Goal: Information Seeking & Learning: Learn about a topic

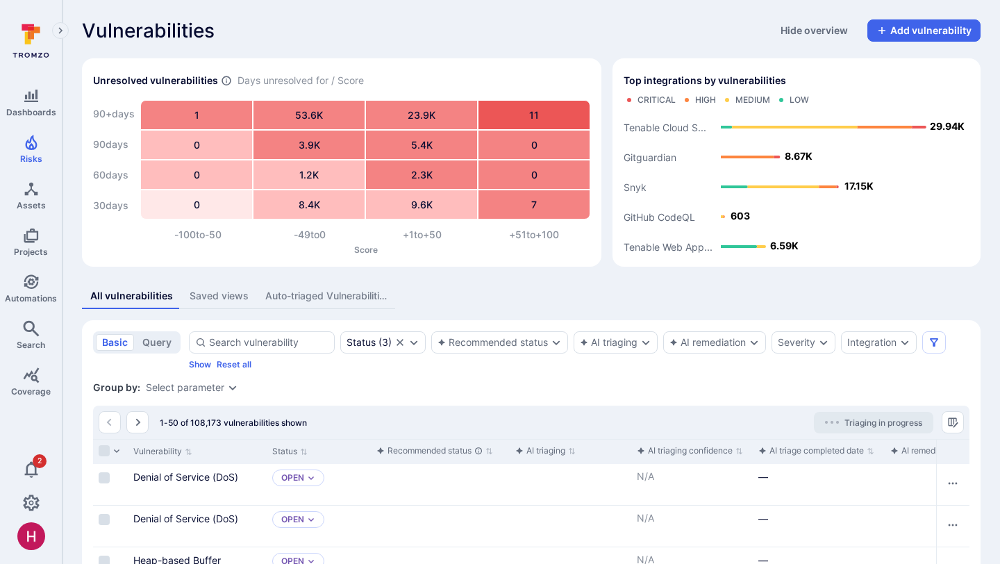
scroll to position [506, 0]
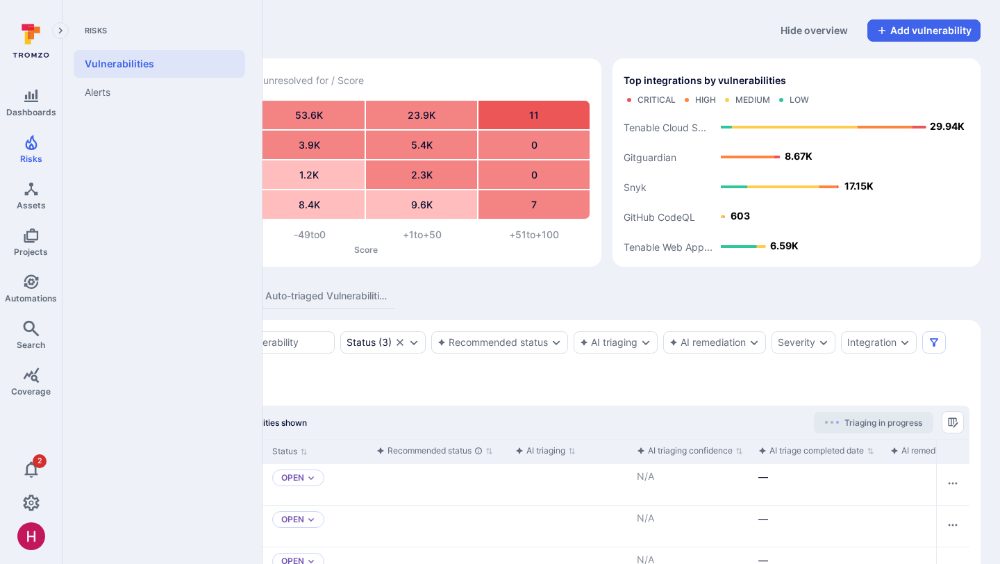
click at [35, 144] on icon "Risks" at bounding box center [31, 142] width 12 height 15
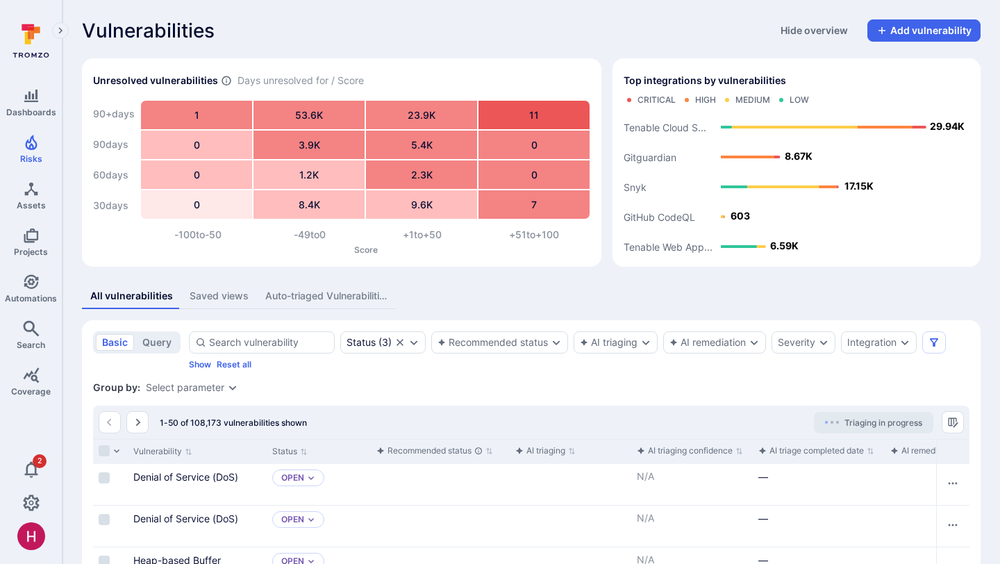
click at [950, 422] on icon "Manage columns" at bounding box center [952, 422] width 11 height 11
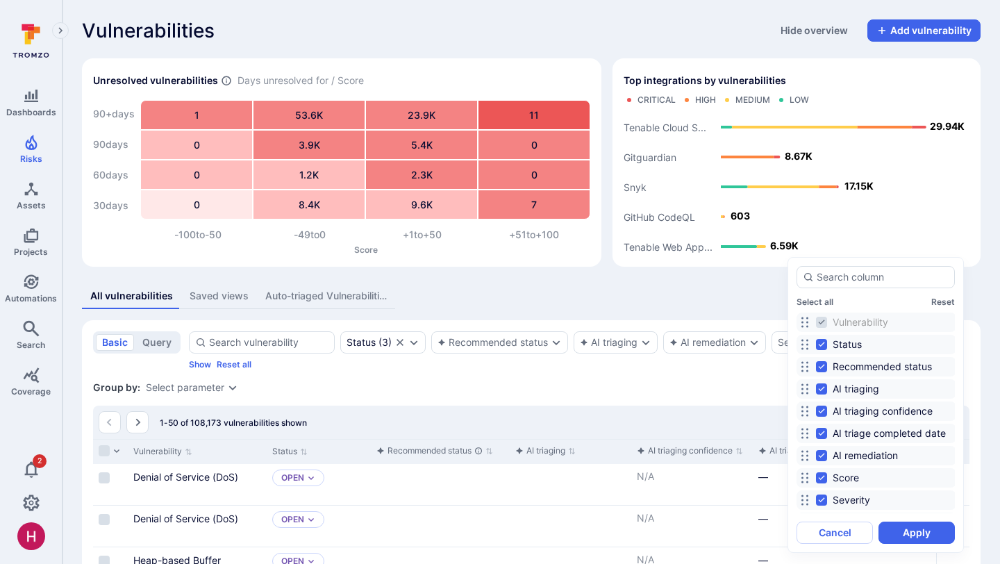
click at [880, 367] on span "Recommended status" at bounding box center [882, 367] width 99 height 14
click at [827, 367] on input "Recommended status" at bounding box center [821, 366] width 11 height 11
checkbox input "false"
click at [874, 392] on span "AI triaging" at bounding box center [856, 389] width 47 height 14
click at [827, 392] on input "AI triaging" at bounding box center [821, 388] width 11 height 11
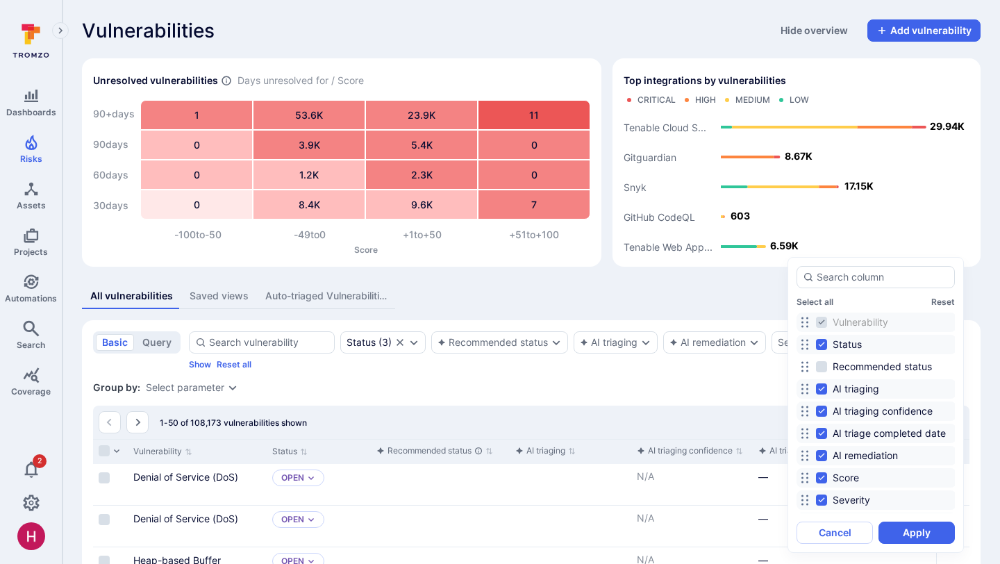
checkbox input "false"
click at [883, 414] on span "AI triaging confidence" at bounding box center [883, 411] width 100 height 14
click at [827, 414] on input "AI triaging confidence" at bounding box center [821, 411] width 11 height 11
checkbox input "false"
click at [883, 432] on span "AI triage completed date" at bounding box center [889, 433] width 113 height 14
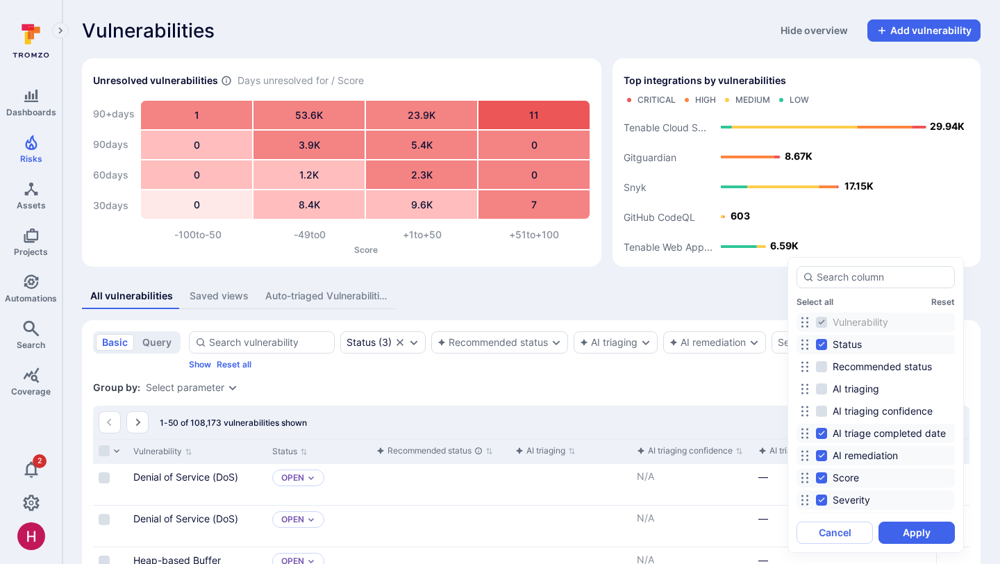
click at [827, 432] on input "AI triage completed date" at bounding box center [821, 433] width 11 height 11
checkbox input "false"
click at [877, 458] on span "AI remediation" at bounding box center [865, 456] width 65 height 14
click at [827, 458] on input "AI remediation" at bounding box center [821, 455] width 11 height 11
click at [875, 456] on span "AI remediation" at bounding box center [865, 456] width 65 height 14
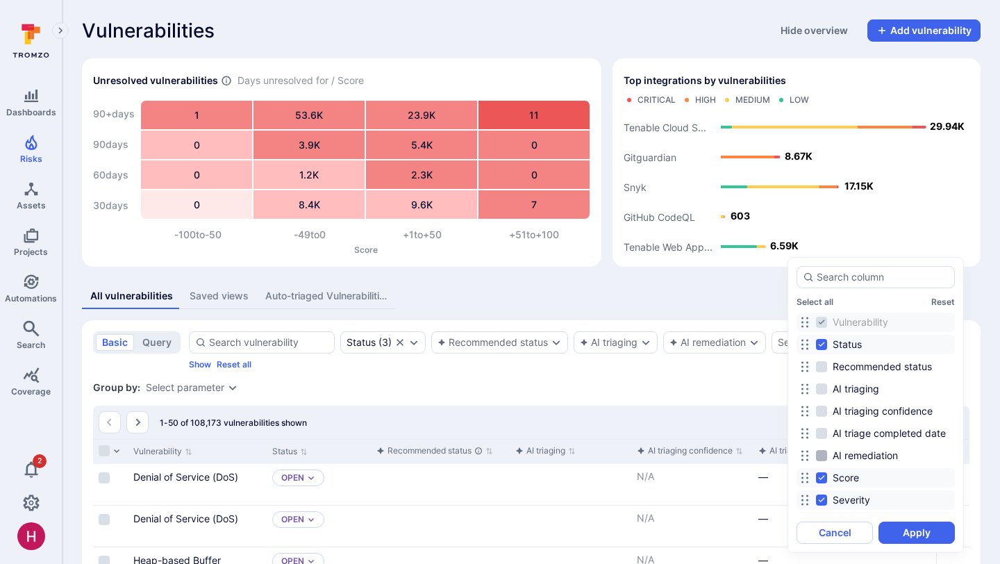
click at [827, 456] on input "AI remediation" at bounding box center [821, 455] width 11 height 11
checkbox input "true"
click at [879, 370] on span "Recommended status" at bounding box center [882, 367] width 99 height 14
click at [827, 370] on input "Recommended status" at bounding box center [821, 366] width 11 height 11
checkbox input "true"
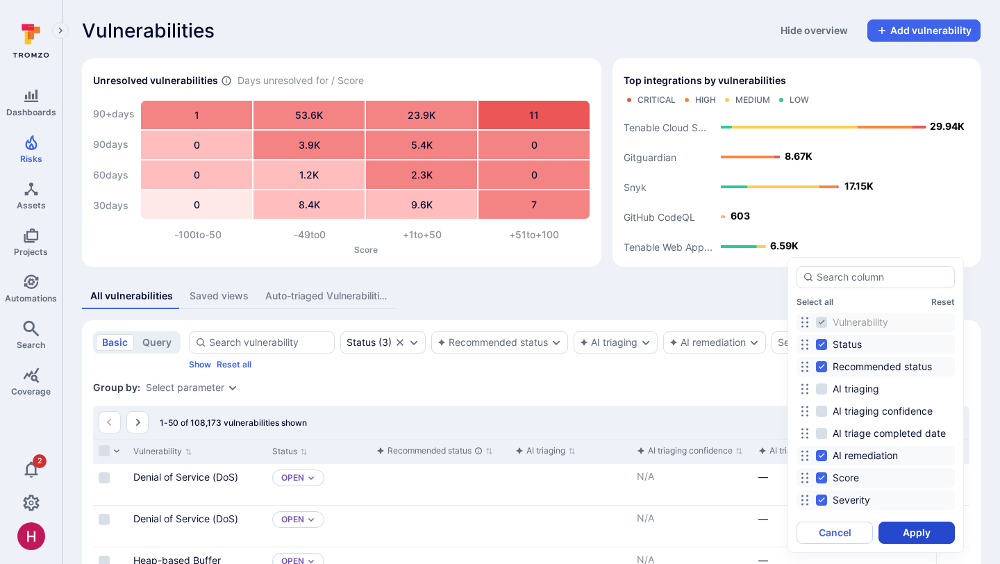
click at [900, 533] on button "Apply" at bounding box center [917, 533] width 76 height 22
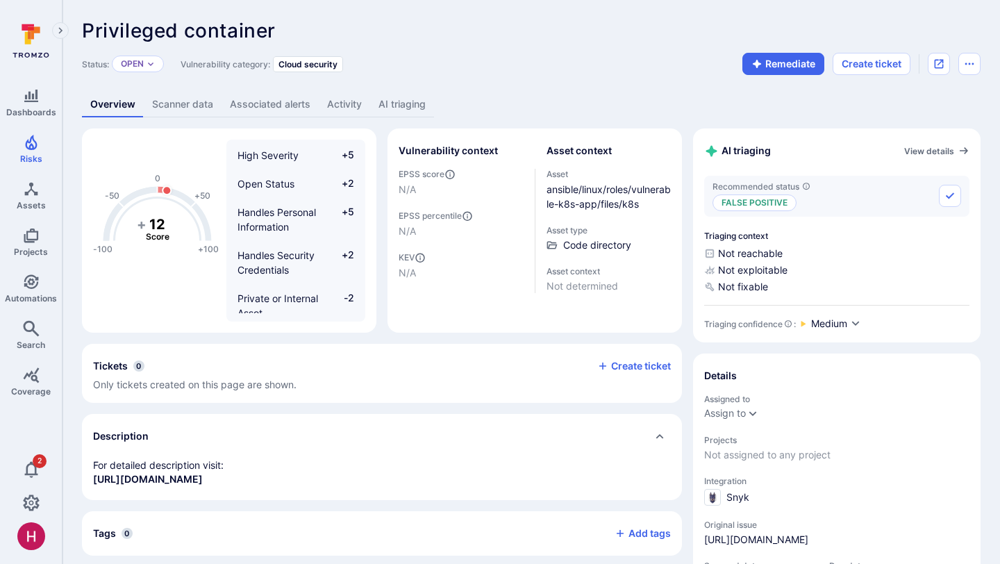
click at [416, 115] on link "AI triaging" at bounding box center [402, 105] width 64 height 26
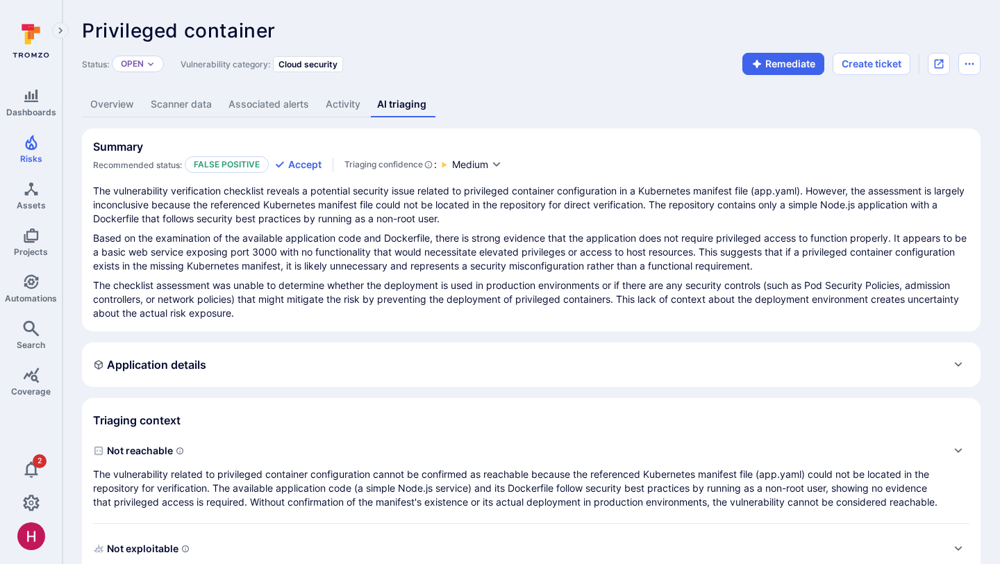
click at [124, 99] on link "Overview" at bounding box center [112, 105] width 60 height 26
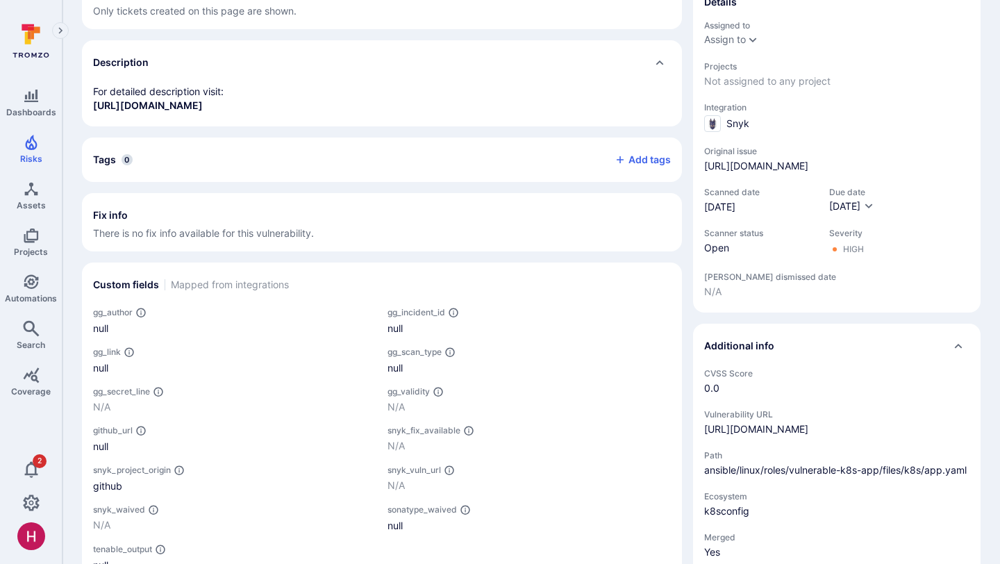
scroll to position [376, 0]
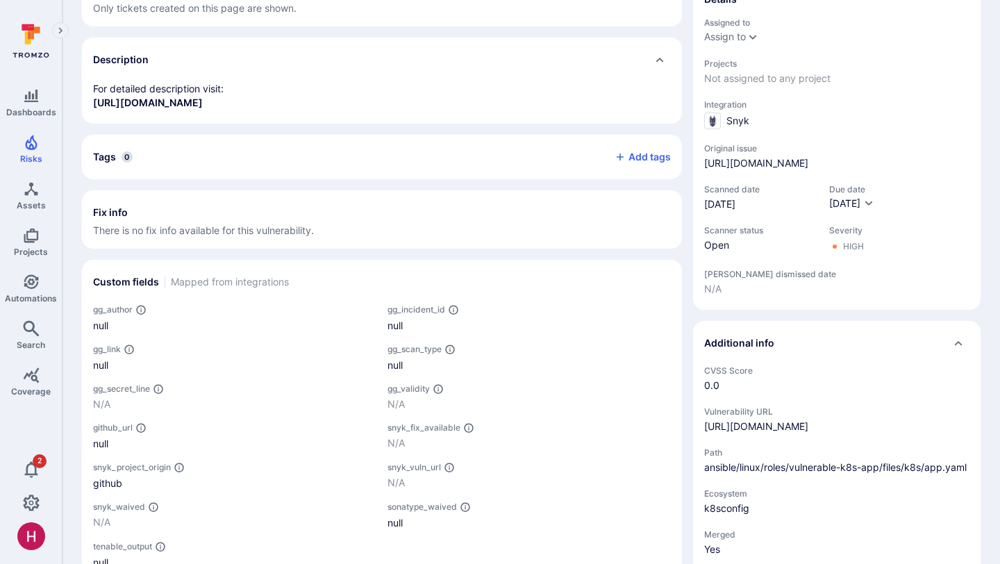
click at [855, 474] on span "ansible/linux/roles/vulnerable-k8s-app/files/k8s/app.yaml" at bounding box center [836, 467] width 265 height 14
copy span "ansible/linux/roles/vulnerable-k8s-app/files/k8s/app.yaml"
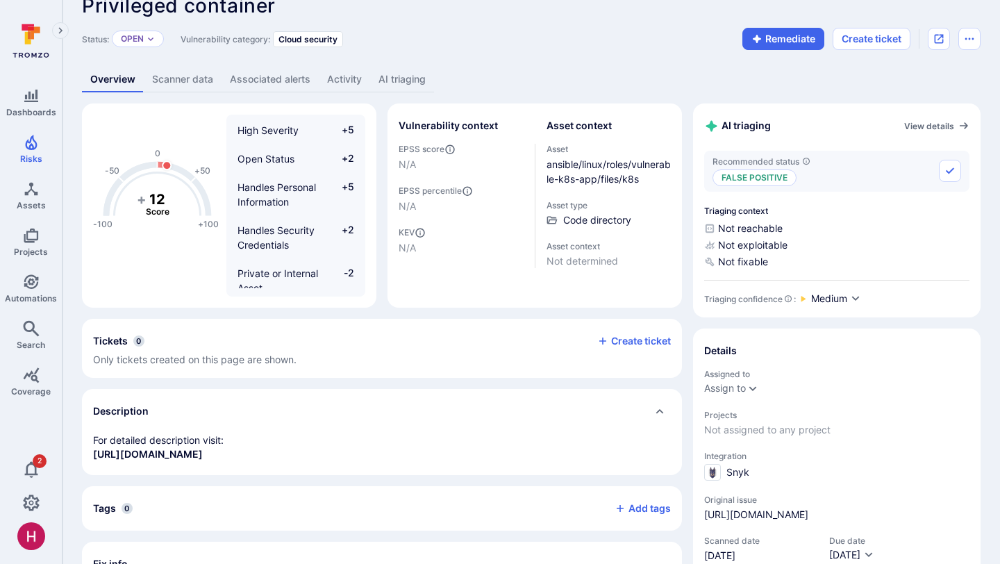
scroll to position [0, 0]
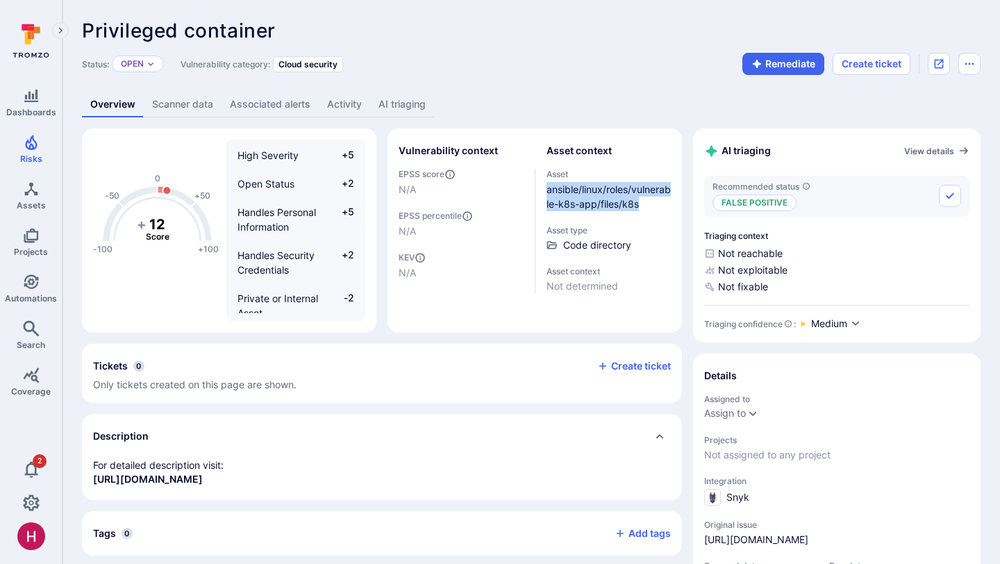
drag, startPoint x: 651, startPoint y: 209, endPoint x: 545, endPoint y: 192, distance: 107.7
click at [545, 192] on div "Vulnerability context EPSS score N/A EPSS percentile N/A KEV N/A Asset context …" at bounding box center [535, 216] width 272 height 153
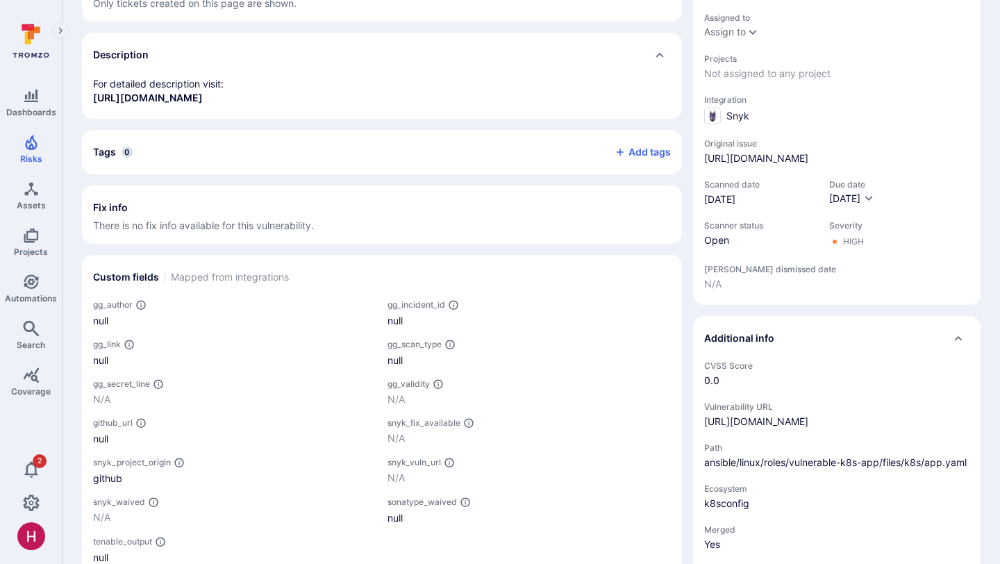
scroll to position [383, 0]
drag, startPoint x: 971, startPoint y: 471, endPoint x: 706, endPoint y: 467, distance: 264.7
click at [706, 467] on span "ansible/linux/roles/vulnerable-k8s-app/files/k8s/app.yaml" at bounding box center [836, 461] width 265 height 14
copy span "ansible/linux/roles/vulnerable-k8s-app/files/k8s/app.yaml"
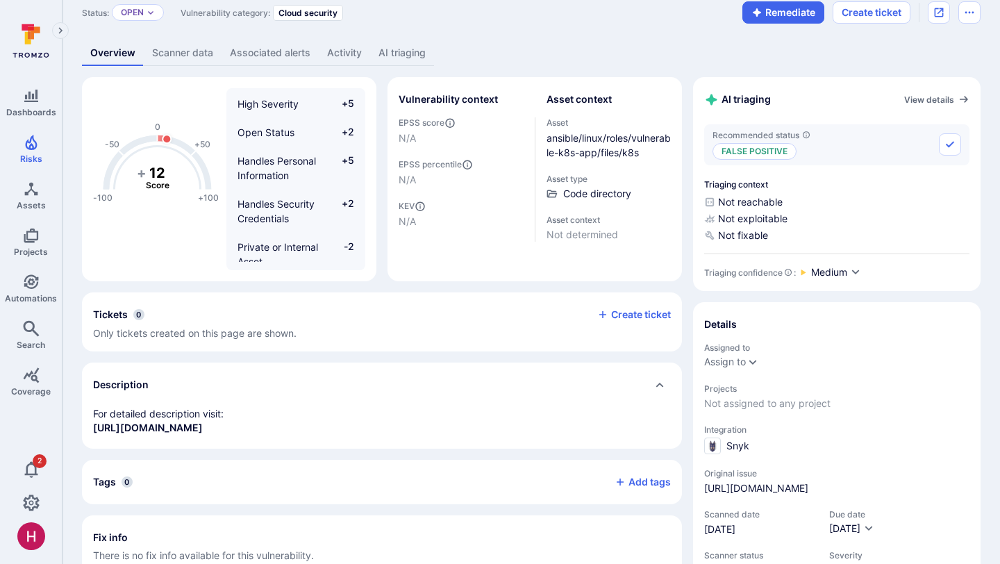
scroll to position [0, 0]
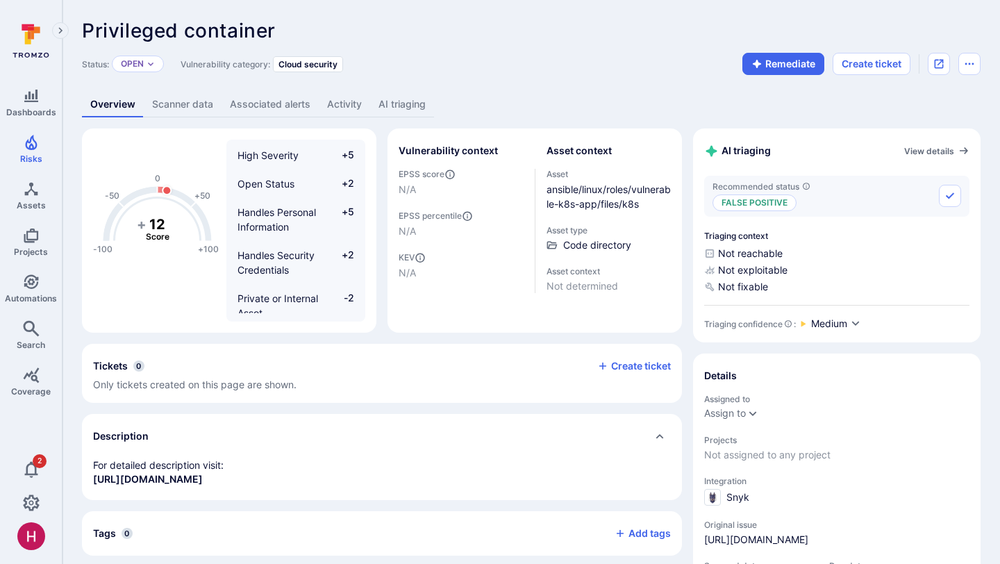
click at [412, 101] on link "AI triaging" at bounding box center [402, 105] width 64 height 26
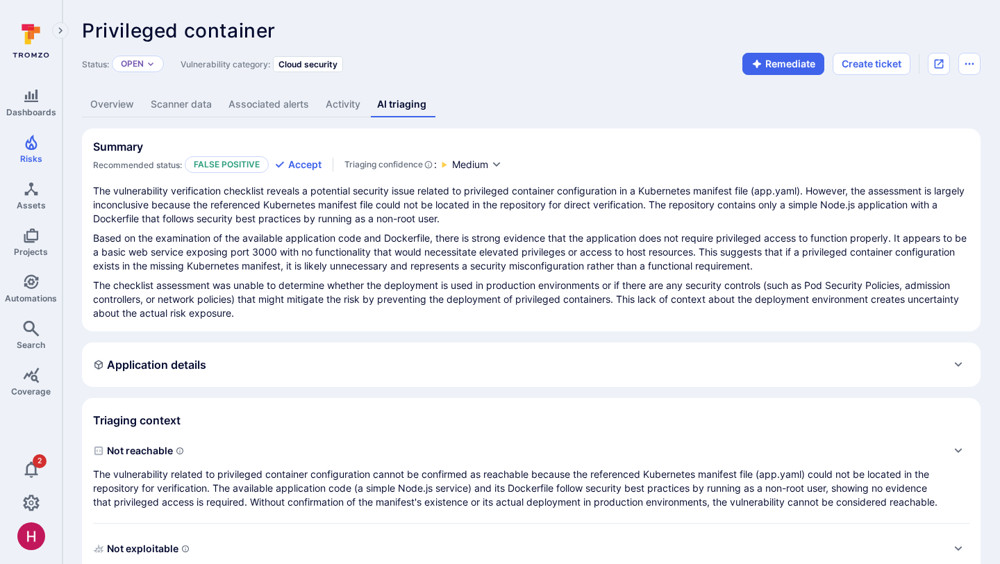
click at [105, 113] on link "Overview" at bounding box center [112, 105] width 60 height 26
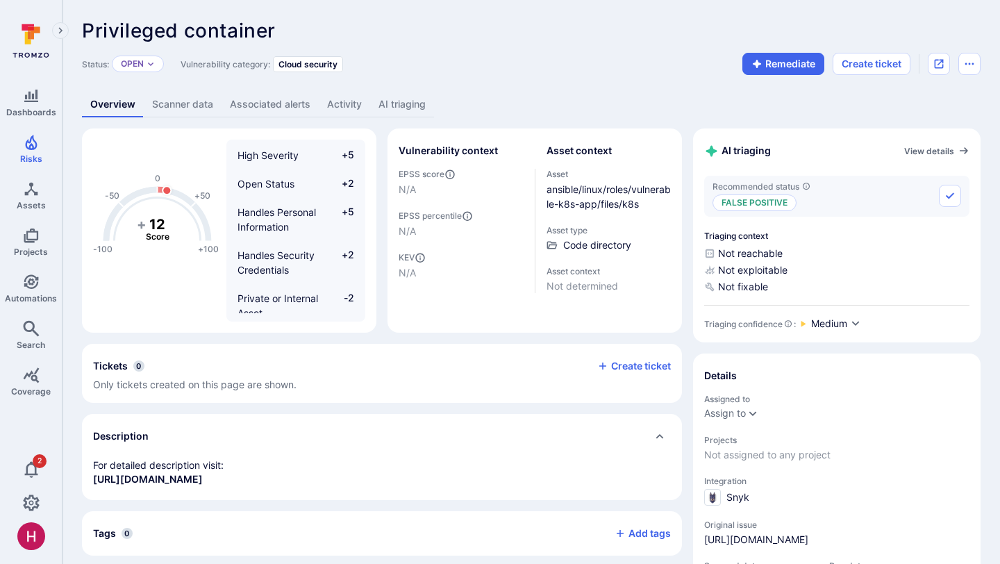
click at [406, 115] on link "AI triaging" at bounding box center [402, 105] width 64 height 26
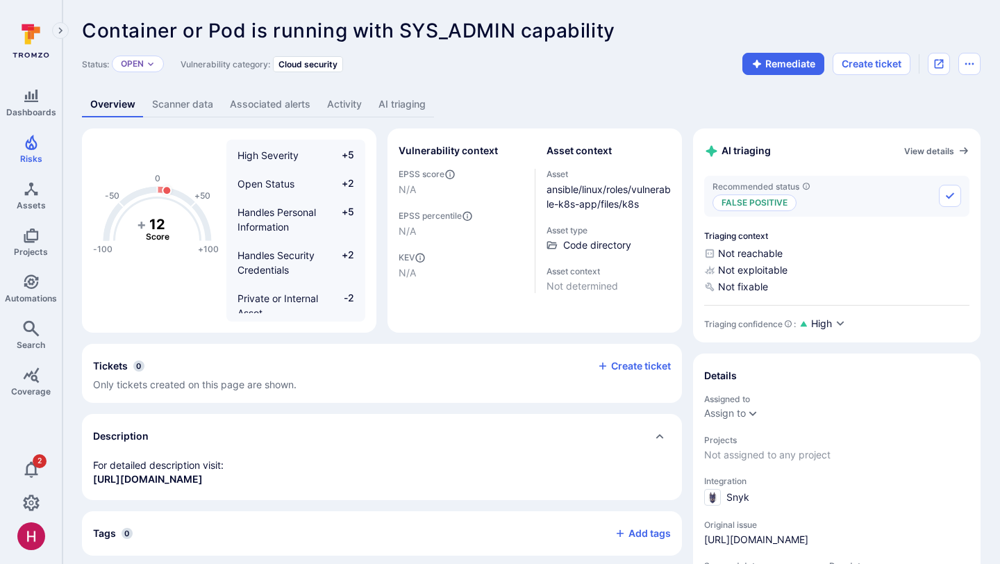
click at [403, 99] on link "AI triaging" at bounding box center [402, 105] width 64 height 26
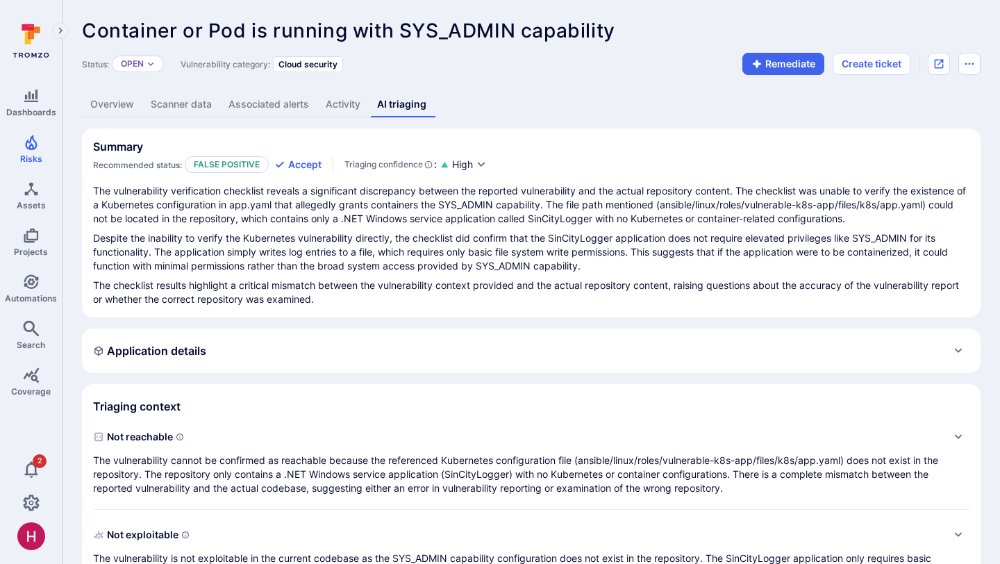
click at [105, 103] on link "Overview" at bounding box center [112, 105] width 60 height 26
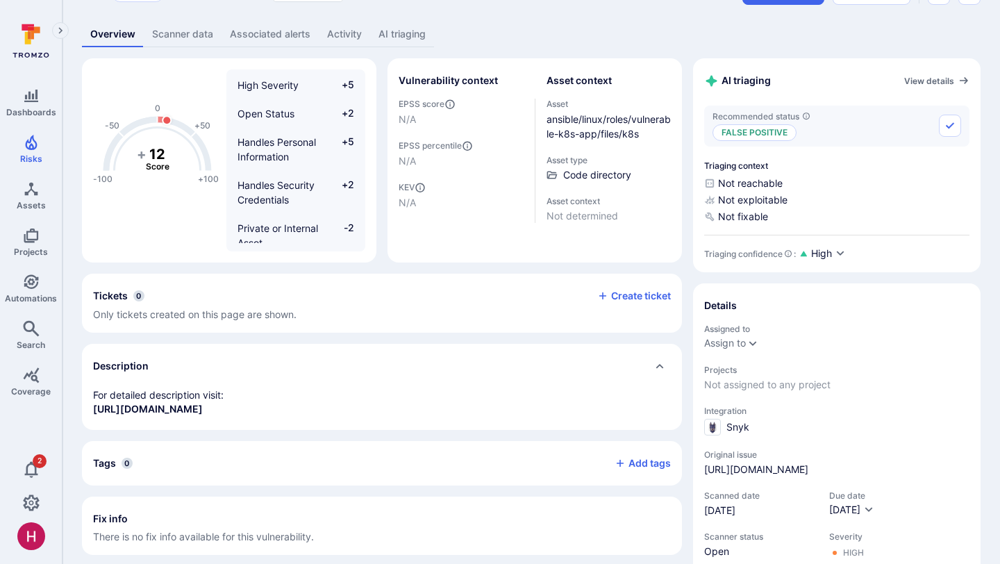
scroll to position [54, 0]
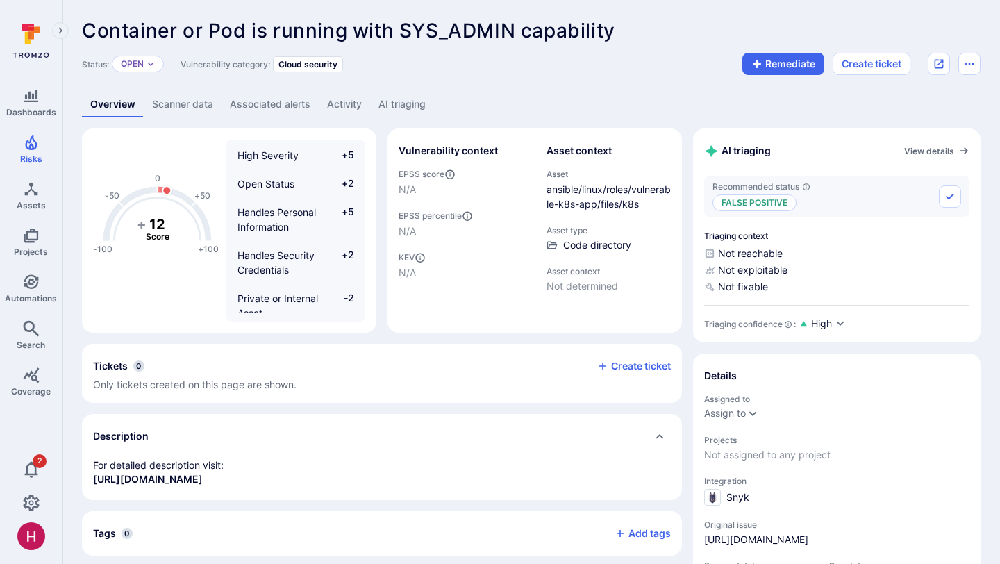
click at [418, 108] on link "AI triaging" at bounding box center [402, 105] width 64 height 26
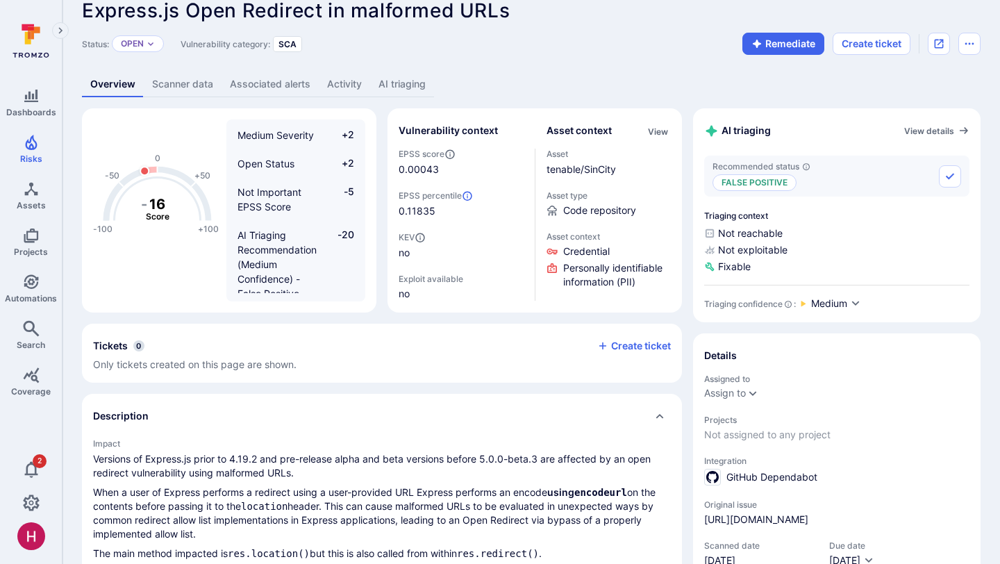
scroll to position [1, 0]
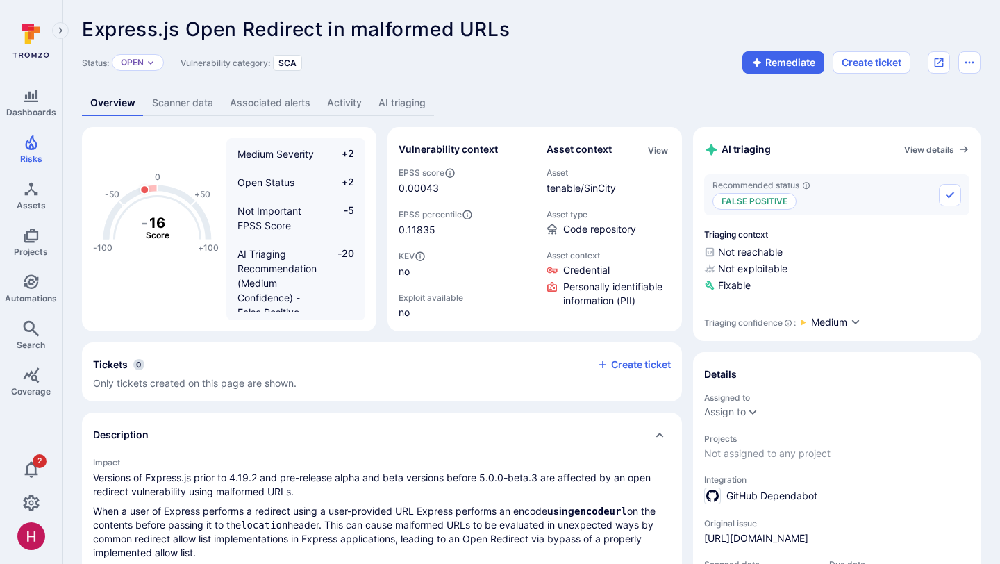
click at [404, 101] on link "AI triaging" at bounding box center [402, 103] width 64 height 26
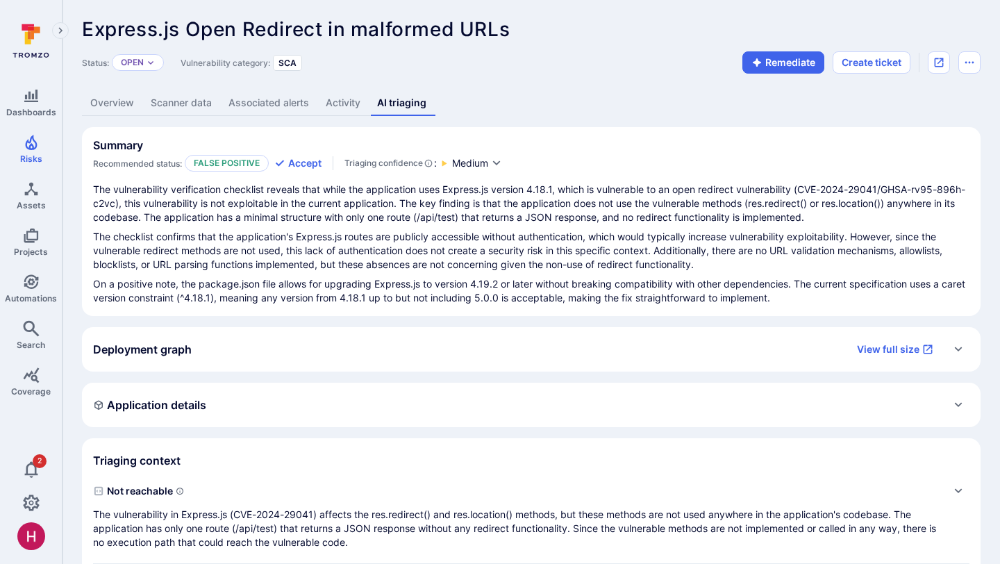
click at [534, 213] on p "The vulnerability verification checklist reveals that while the application use…" at bounding box center [531, 204] width 877 height 42
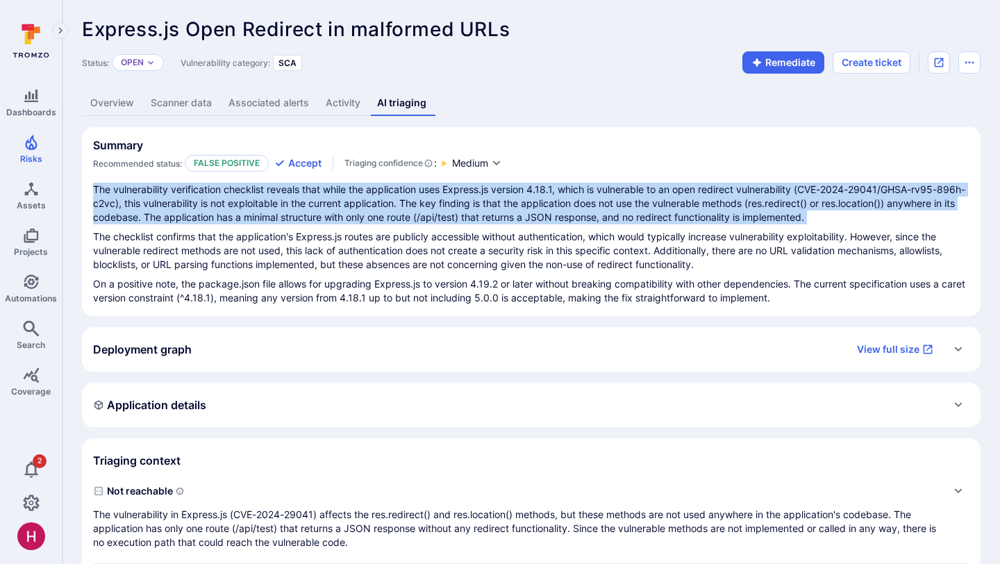
click at [534, 213] on p "The vulnerability verification checklist reveals that while the application use…" at bounding box center [531, 204] width 877 height 42
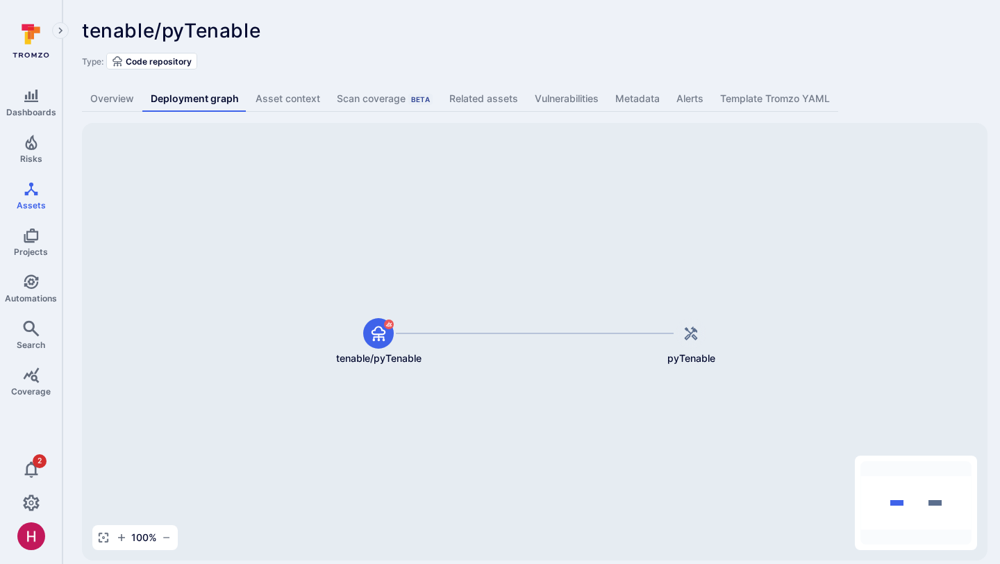
click at [113, 94] on link "Overview" at bounding box center [112, 99] width 60 height 26
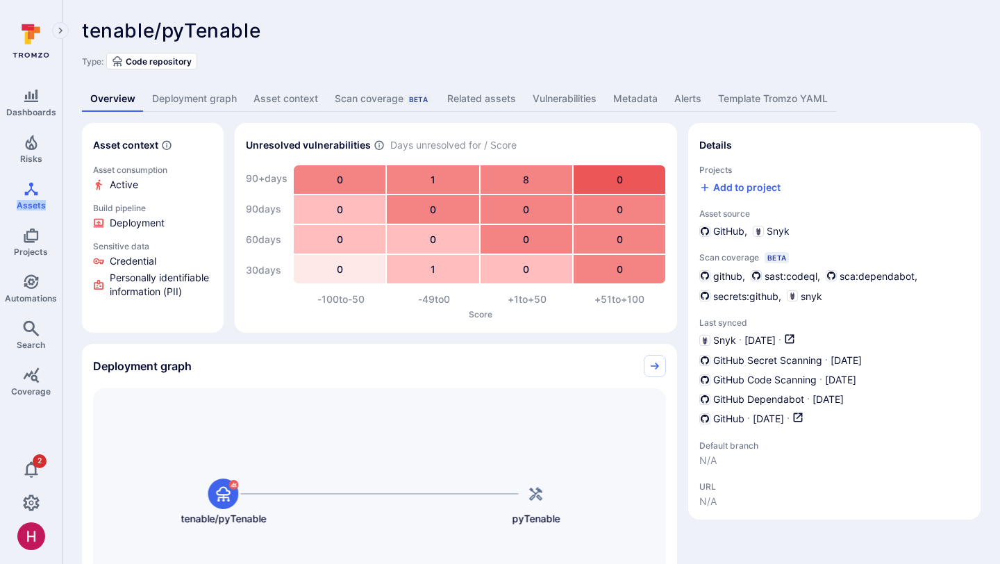
click at [216, 94] on link "Deployment graph" at bounding box center [194, 99] width 101 height 26
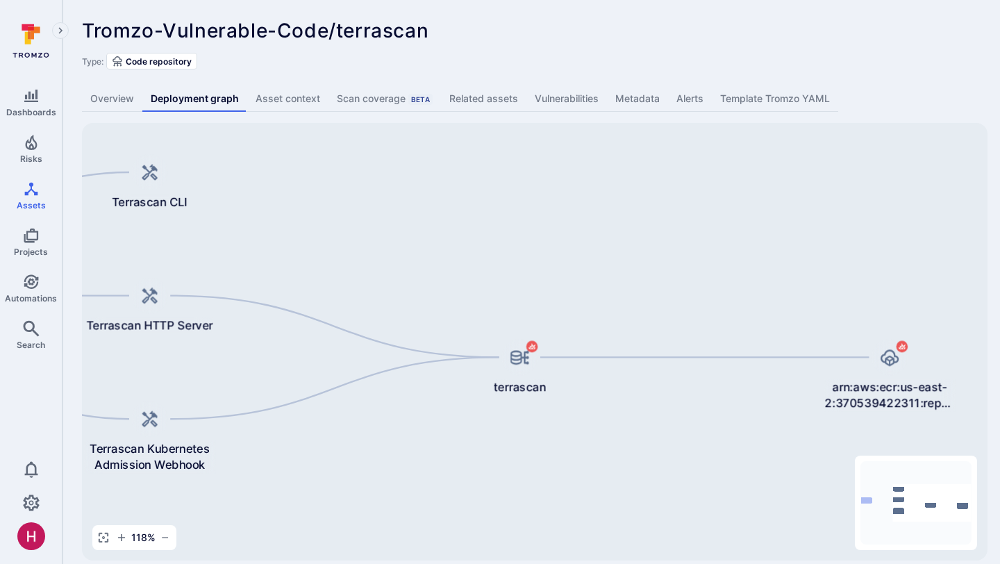
click at [106, 99] on link "Overview" at bounding box center [112, 99] width 60 height 26
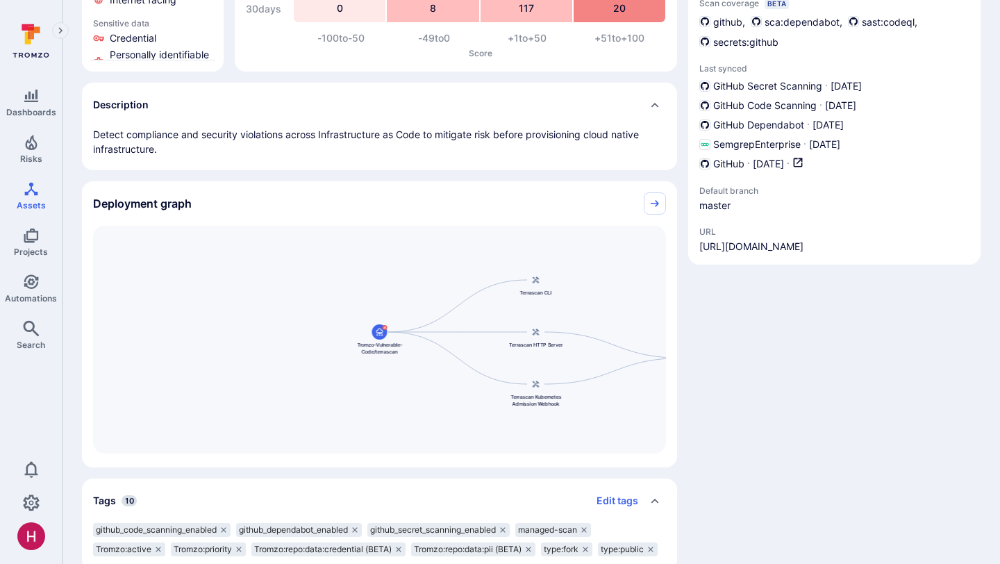
scroll to position [267, 0]
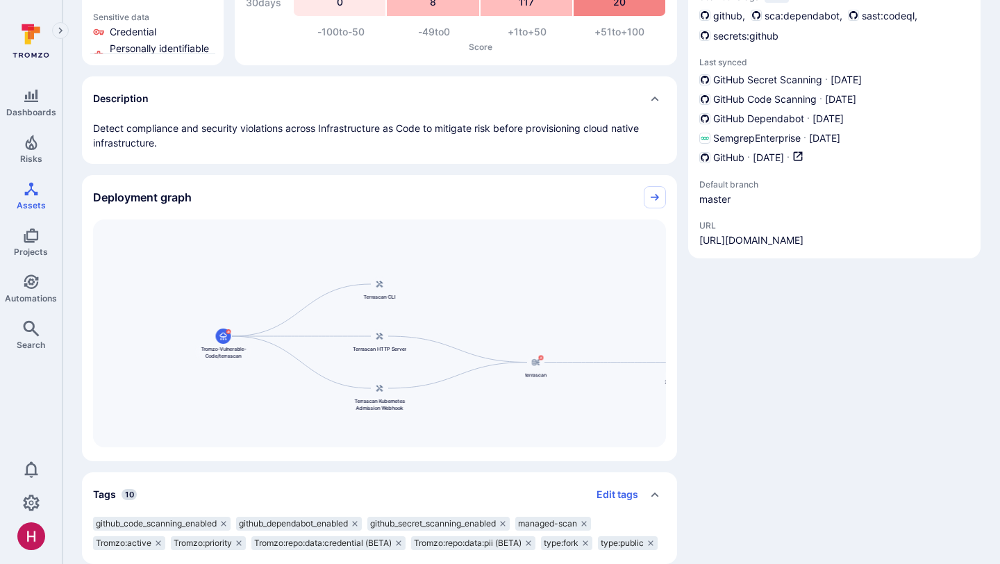
drag, startPoint x: 276, startPoint y: 309, endPoint x: 118, endPoint y: 322, distance: 158.9
click at [118, 322] on div "arn:aws:ecr:us-east-2:370539422311:repository/terrascan/sha256:99fb441c0d3cb1fc…" at bounding box center [379, 333] width 573 height 228
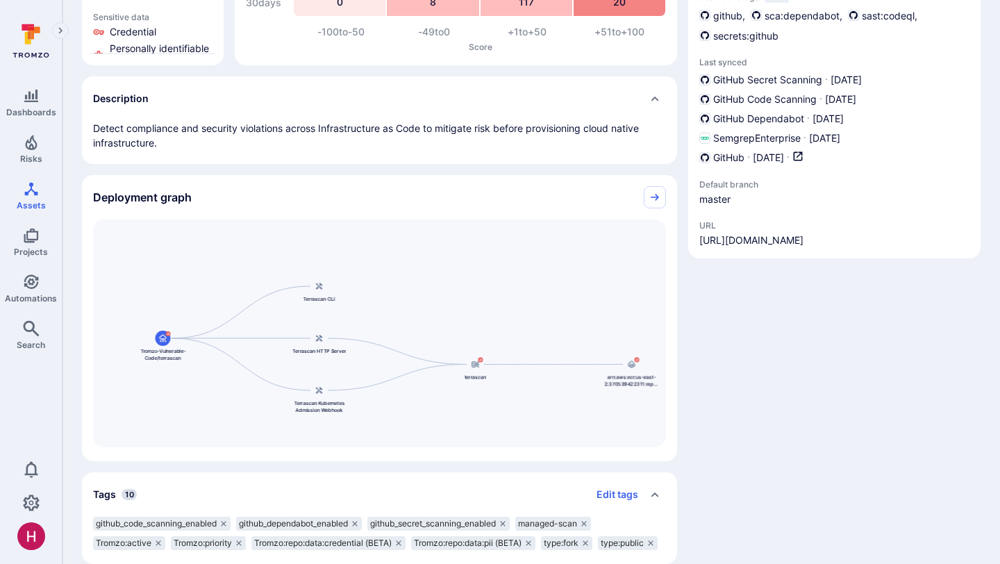
drag, startPoint x: 511, startPoint y: 290, endPoint x: 454, endPoint y: 290, distance: 57.6
click at [454, 290] on div "arn:aws:ecr:us-east-2:370539422311:repository/terrascan/sha256:99fb441c0d3cb1fc…" at bounding box center [379, 333] width 573 height 228
click at [646, 199] on link "Collapse" at bounding box center [655, 197] width 22 height 22
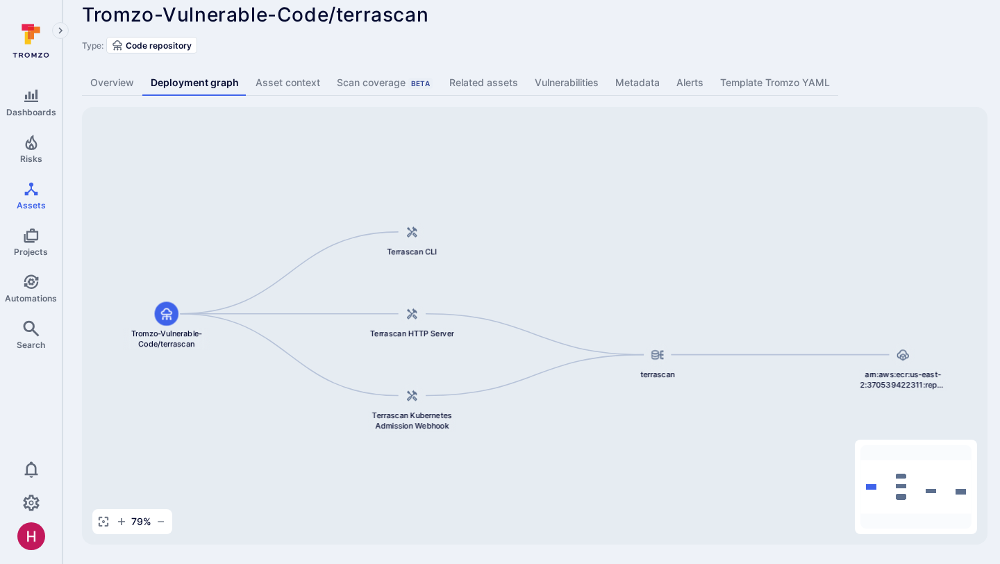
scroll to position [16, 0]
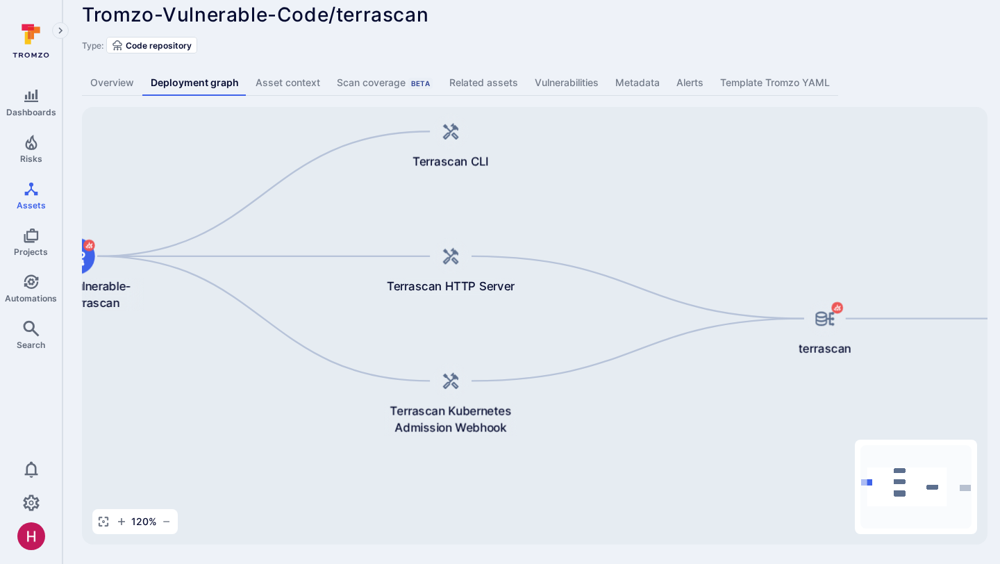
drag, startPoint x: 693, startPoint y: 283, endPoint x: 647, endPoint y: 204, distance: 92.4
click at [647, 204] on div "arn:aws:ecr:us-east-2:370539422311:repository/terrascan/sha256:99fb441c0d3cb1fc…" at bounding box center [535, 326] width 906 height 438
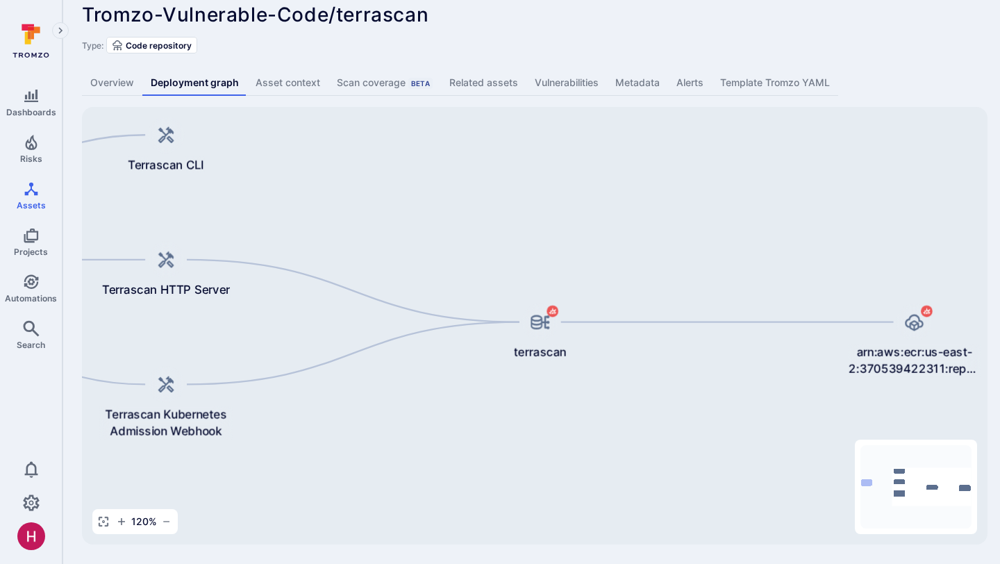
drag, startPoint x: 705, startPoint y: 251, endPoint x: 417, endPoint y: 256, distance: 288.3
click at [417, 256] on div "arn:aws:ecr:us-east-2:370539422311:repository/terrascan/sha256:99fb441c0d3cb1fc…" at bounding box center [535, 326] width 906 height 438
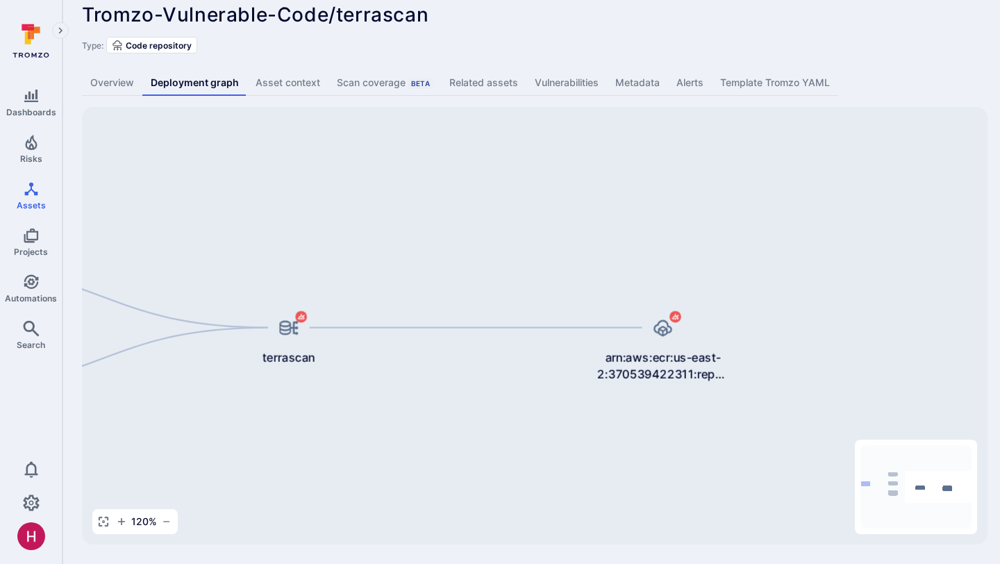
drag, startPoint x: 713, startPoint y: 224, endPoint x: 425, endPoint y: 219, distance: 287.6
click at [426, 221] on div "arn:aws:ecr:us-east-2:370539422311:repository/terrascan/sha256:99fb441c0d3cb1fc…" at bounding box center [535, 326] width 906 height 438
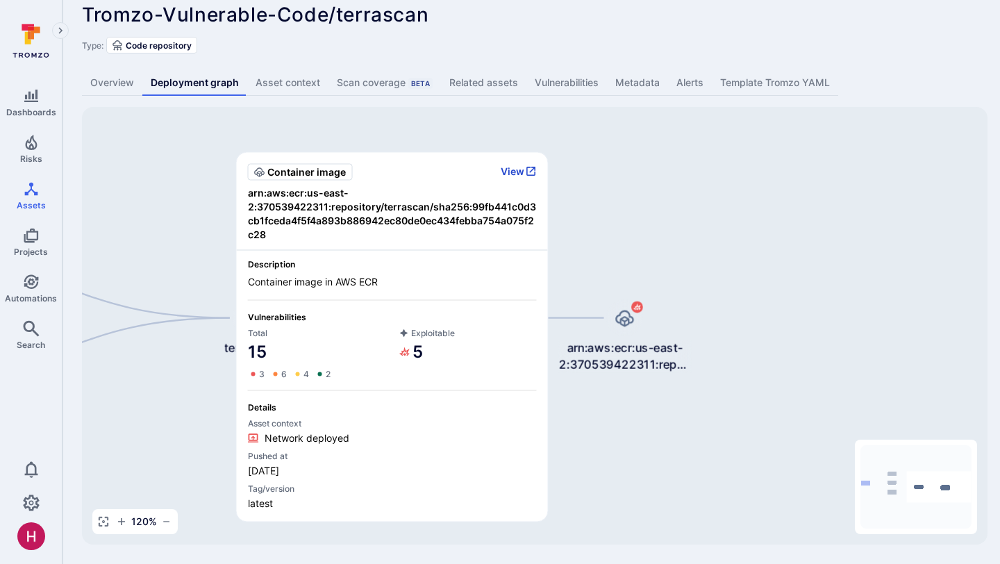
click at [523, 167] on button "View" at bounding box center [519, 171] width 36 height 13
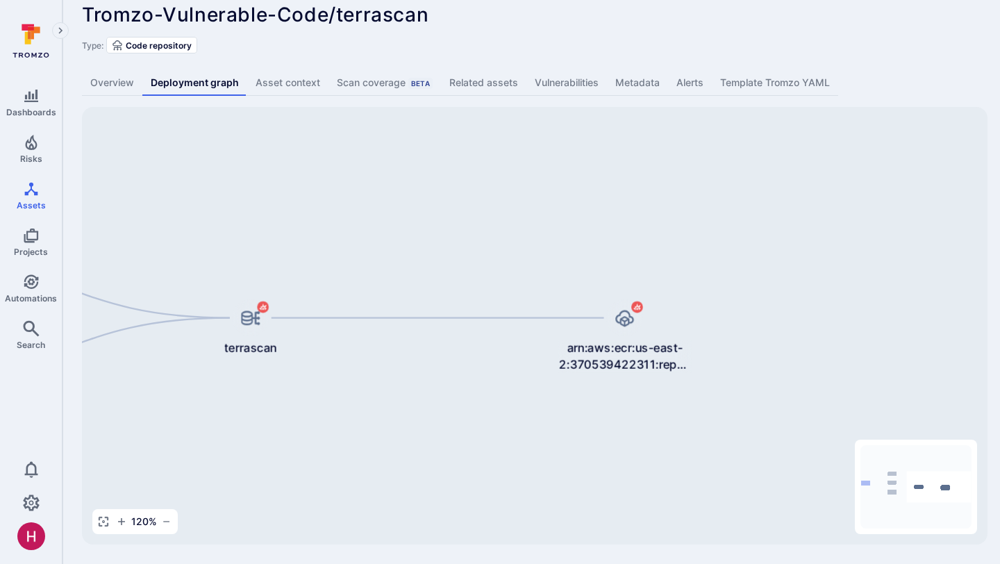
click at [108, 83] on link "Overview" at bounding box center [112, 83] width 60 height 26
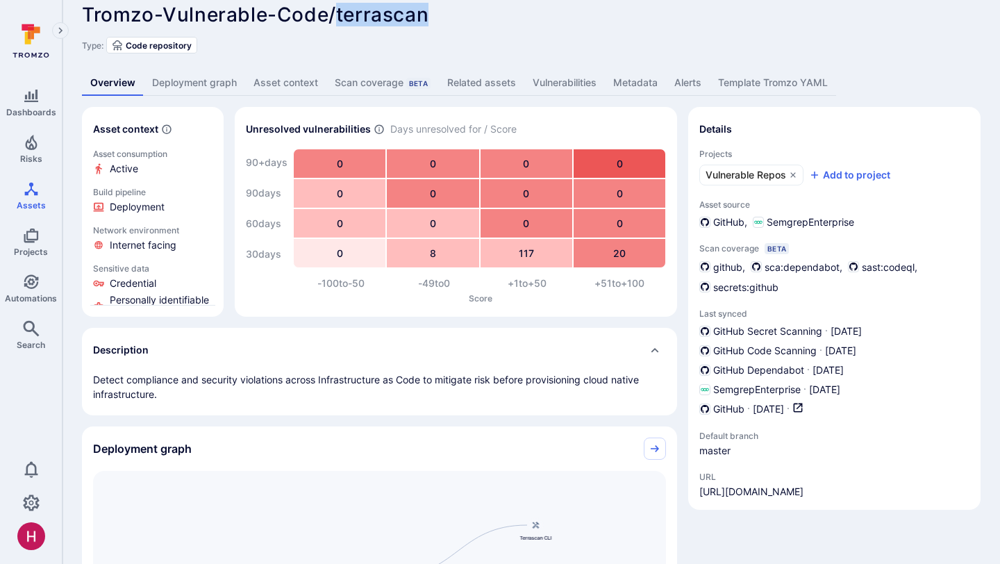
drag, startPoint x: 335, startPoint y: 20, endPoint x: 433, endPoint y: 22, distance: 98.6
click at [433, 22] on div "Tromzo-Vulnerable-Code/terrascan ... Show more" at bounding box center [432, 14] width 700 height 22
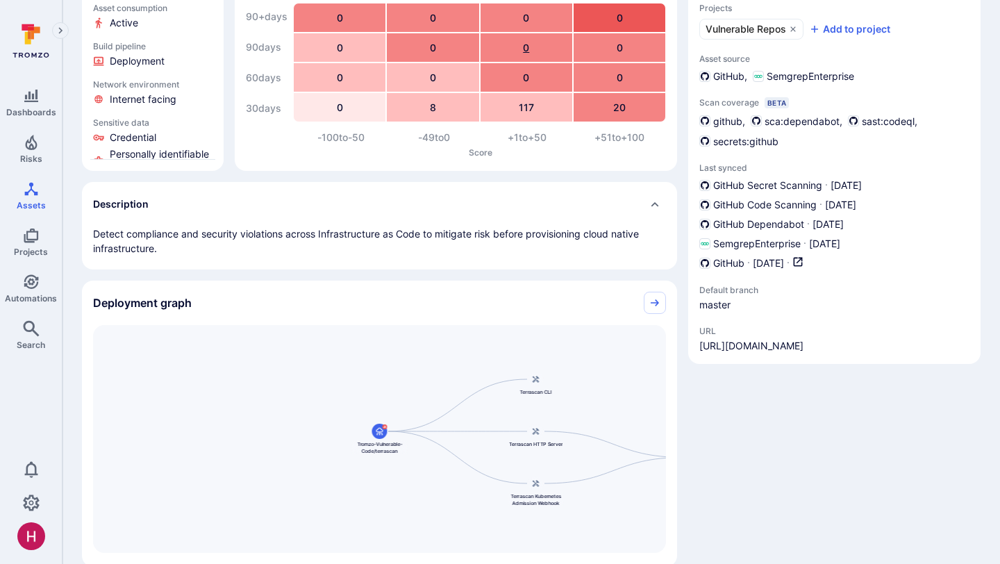
scroll to position [167, 0]
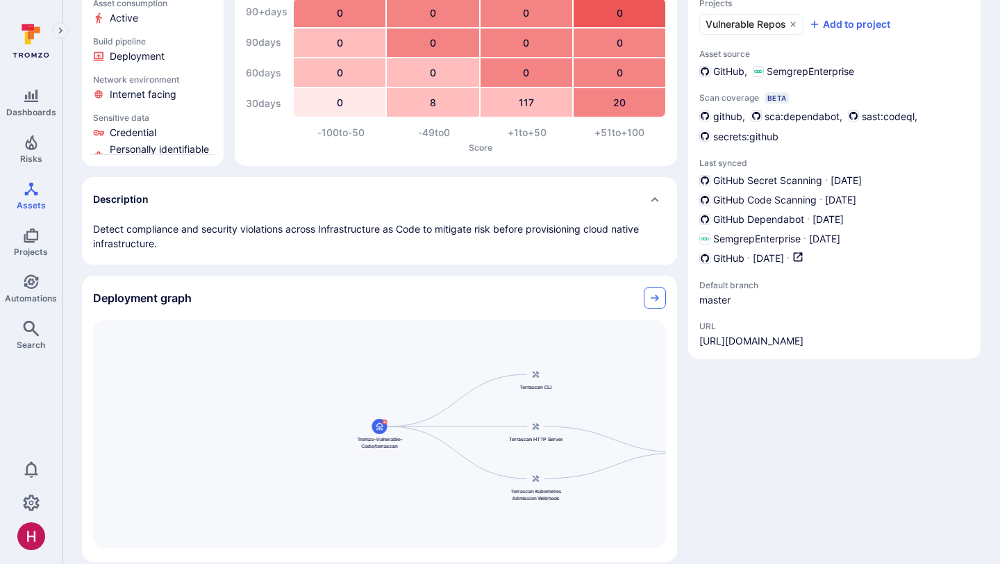
click at [659, 294] on icon "Collapse" at bounding box center [654, 297] width 11 height 11
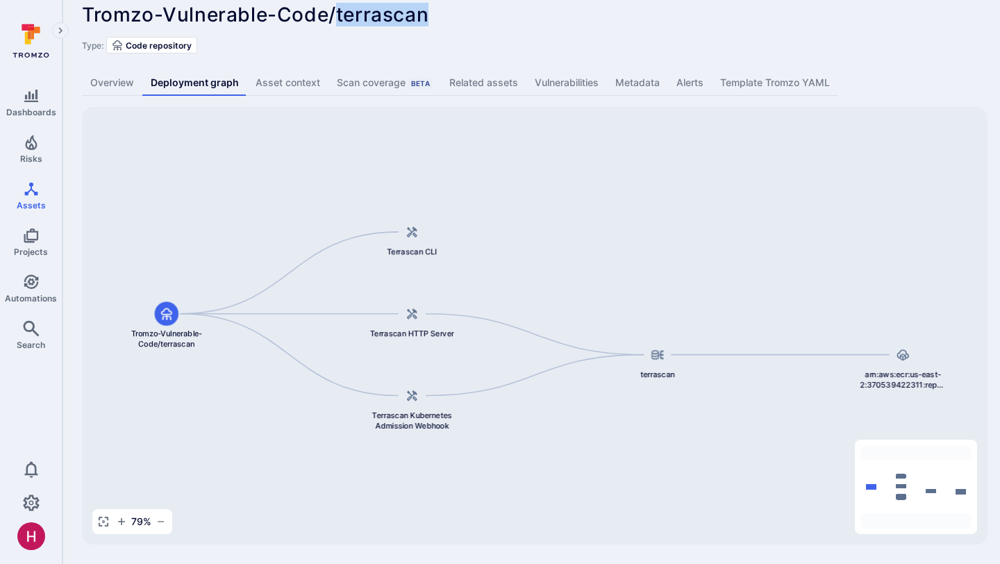
scroll to position [16, 0]
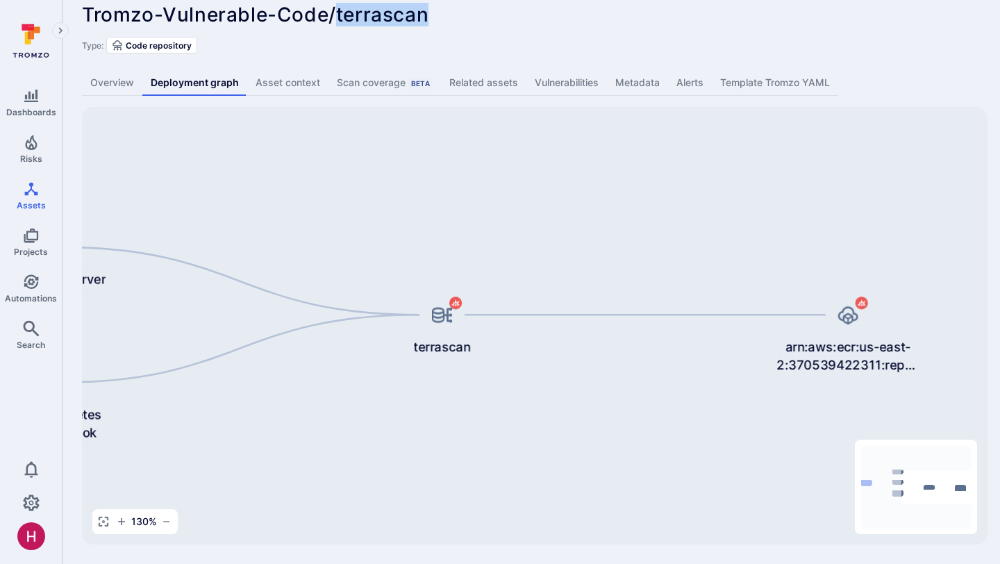
drag, startPoint x: 832, startPoint y: 370, endPoint x: 374, endPoint y: 370, distance: 457.7
click at [377, 370] on div "arn:aws:ecr:us-east-2:370539422311:repository/terrascan/sha256:99fb441c0d3cb1fc…" at bounding box center [535, 326] width 906 height 438
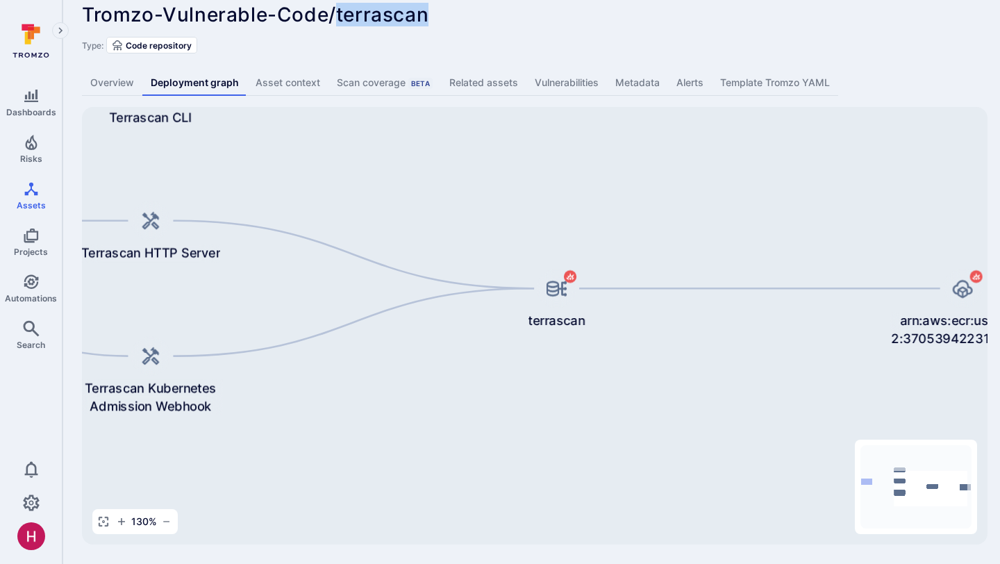
drag, startPoint x: 324, startPoint y: 392, endPoint x: 672, endPoint y: 365, distance: 349.0
click at [674, 365] on div "arn:aws:ecr:us-east-2:370539422311:repository/terrascan/sha256:99fb441c0d3cb1fc…" at bounding box center [535, 326] width 906 height 438
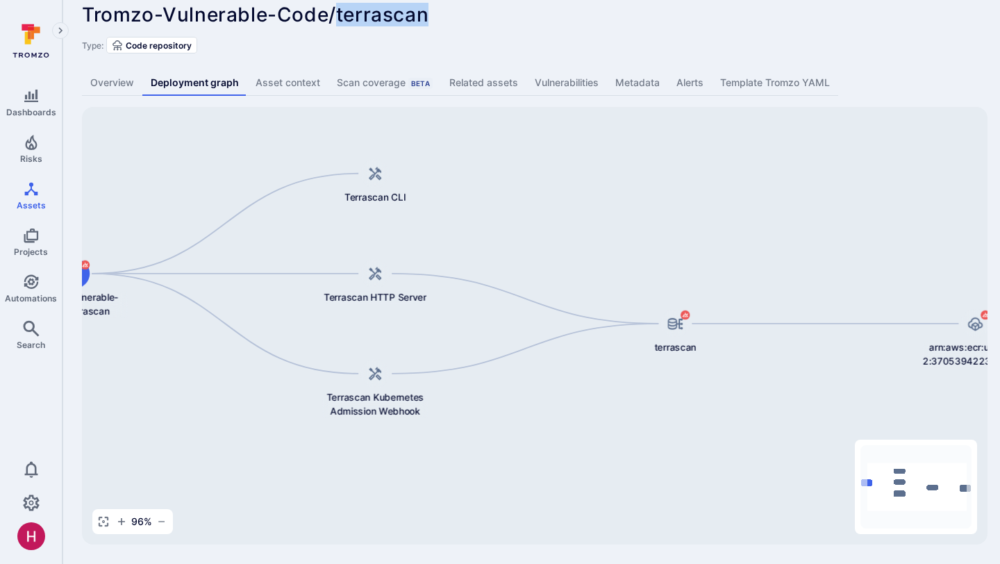
drag, startPoint x: 583, startPoint y: 406, endPoint x: 668, endPoint y: 422, distance: 86.2
click at [669, 422] on div "arn:aws:ecr:us-east-2:370539422311:repository/terrascan/sha256:99fb441c0d3cb1fc…" at bounding box center [535, 326] width 906 height 438
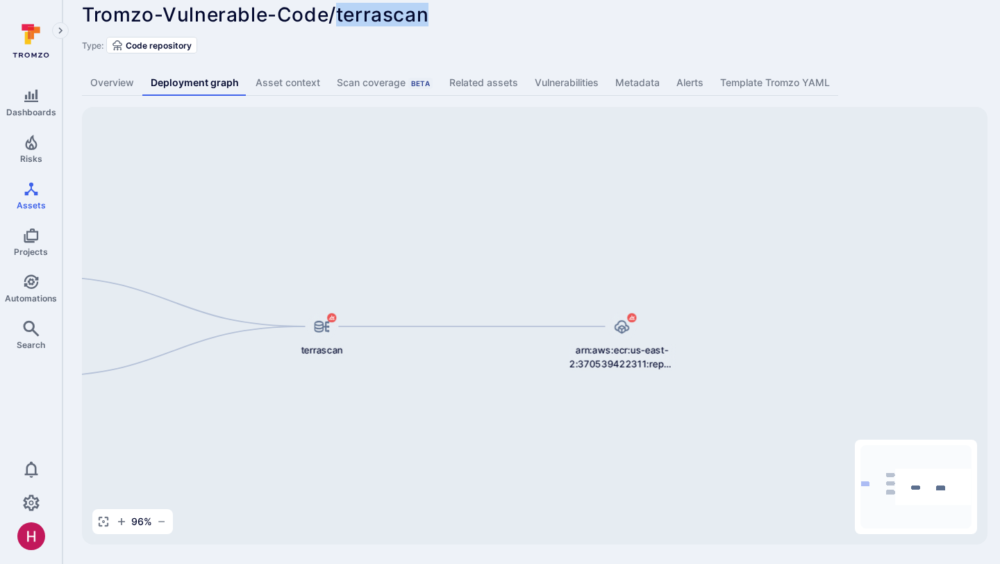
drag, startPoint x: 769, startPoint y: 401, endPoint x: 359, endPoint y: 400, distance: 409.8
click at [360, 401] on div "arn:aws:ecr:us-east-2:370539422311:repository/terrascan/sha256:99fb441c0d3cb1fc…" at bounding box center [535, 326] width 906 height 438
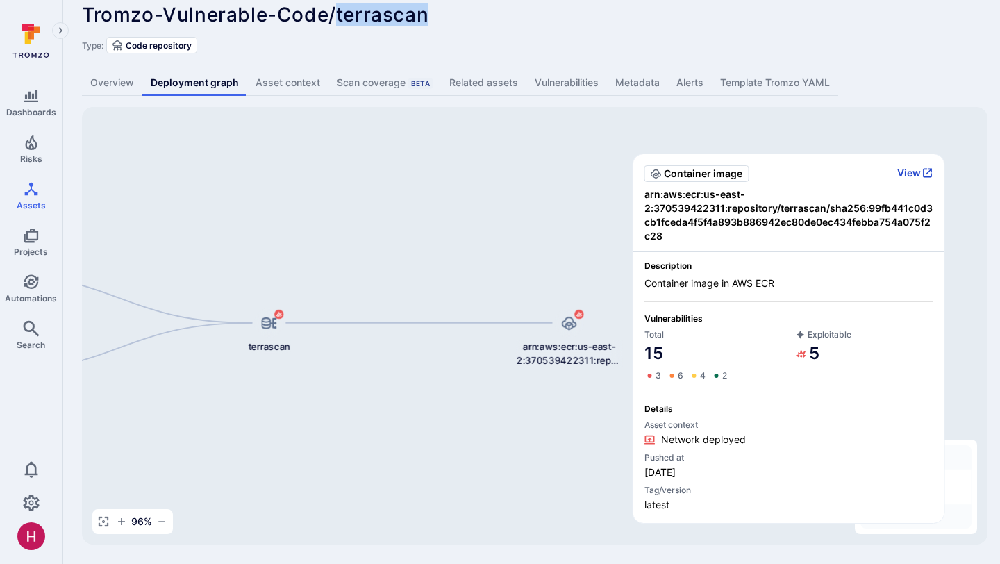
click at [910, 173] on button "View" at bounding box center [915, 173] width 36 height 13
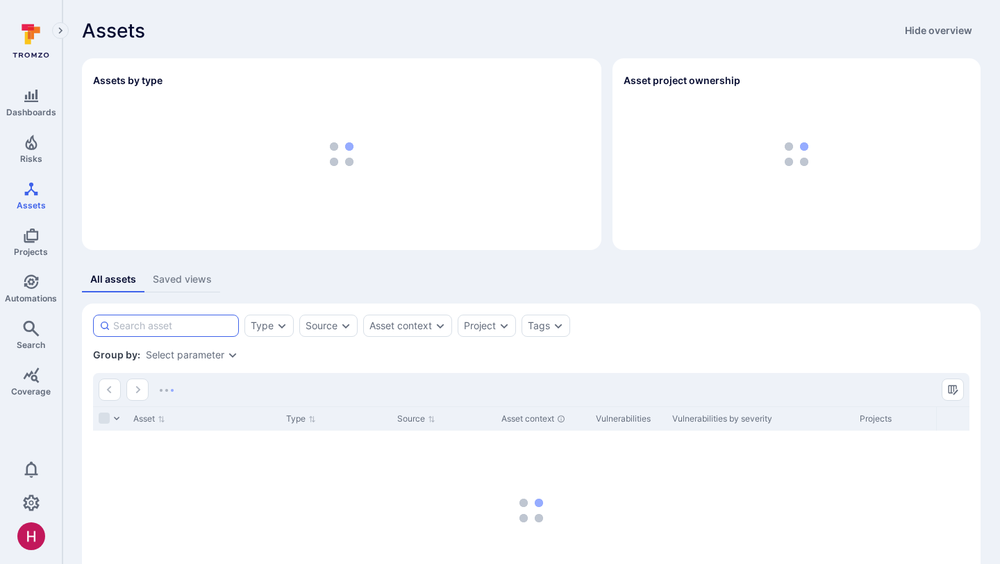
click at [174, 326] on input at bounding box center [172, 326] width 119 height 14
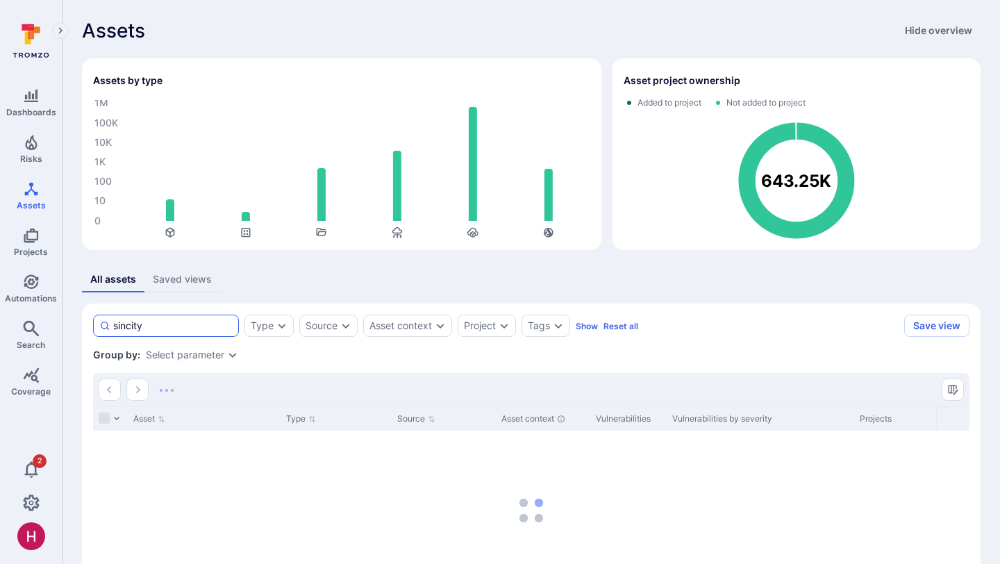
type input "sincity"
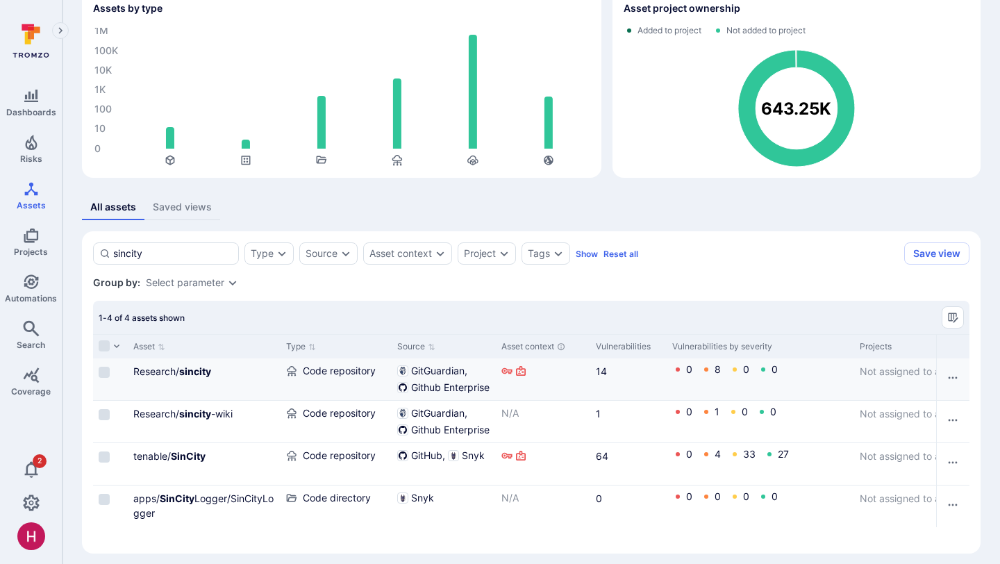
scroll to position [81, 0]
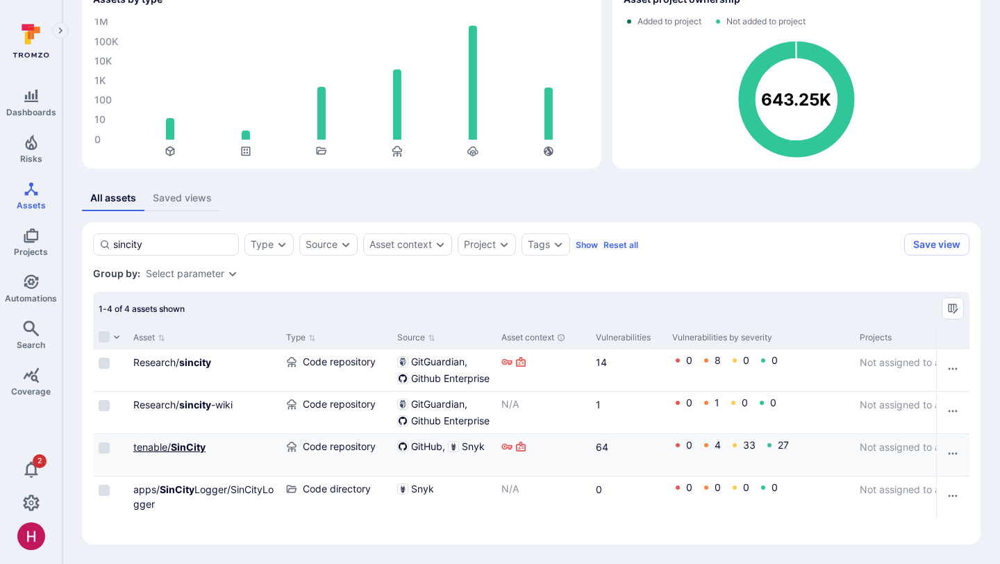
click at [201, 446] on b "SinCity" at bounding box center [188, 447] width 35 height 12
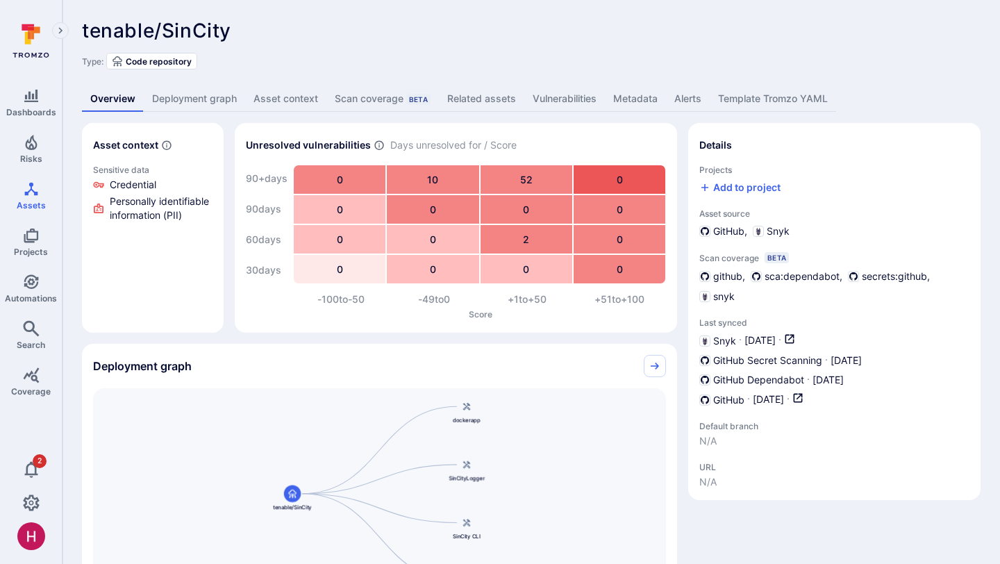
click at [228, 96] on link "Deployment graph" at bounding box center [194, 99] width 101 height 26
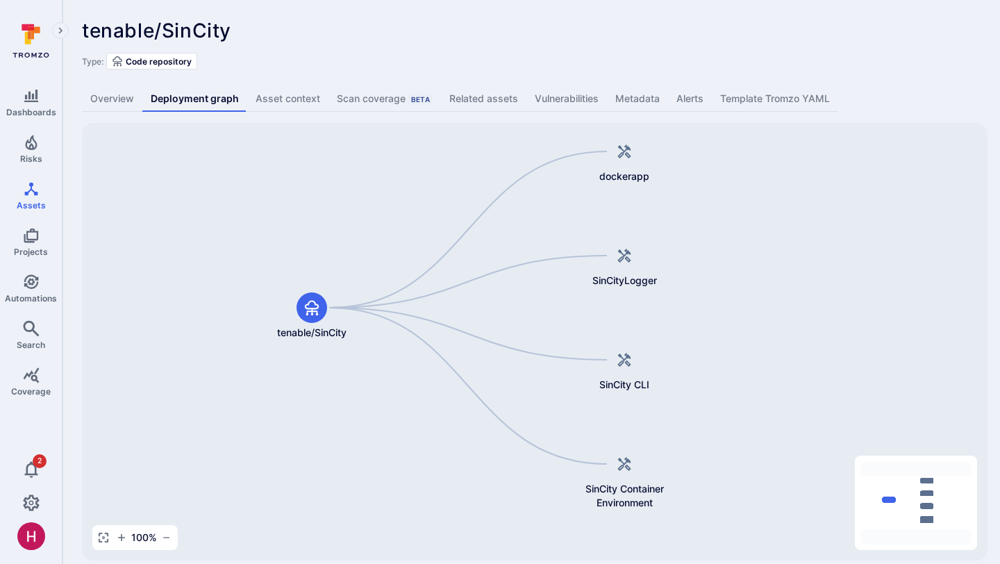
drag, startPoint x: 824, startPoint y: 333, endPoint x: 756, endPoint y: 311, distance: 71.4
click at [756, 312] on div "dockerapp tenable/SinCity SinCityLogger SinCity CLI SinCity Container Environme…" at bounding box center [535, 342] width 906 height 438
